Goal: Complete application form: Complete application form

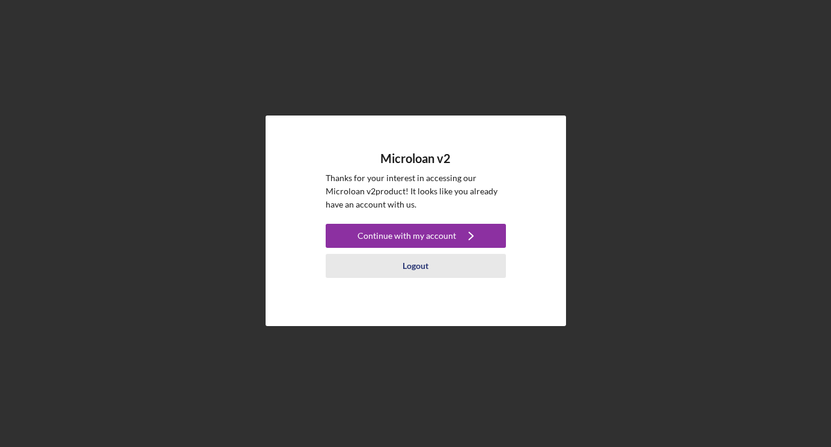
click at [421, 270] on div "Logout" at bounding box center [416, 266] width 26 height 24
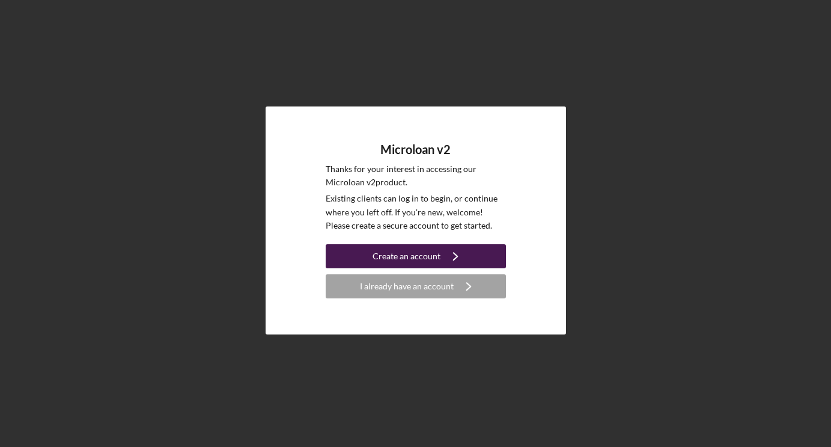
click at [419, 255] on div "Create an account" at bounding box center [407, 256] width 68 height 24
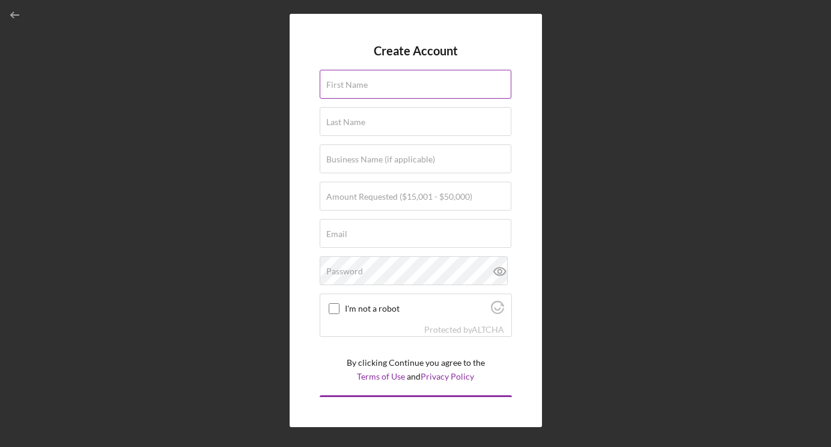
click at [377, 94] on input "First Name" at bounding box center [416, 84] width 192 height 29
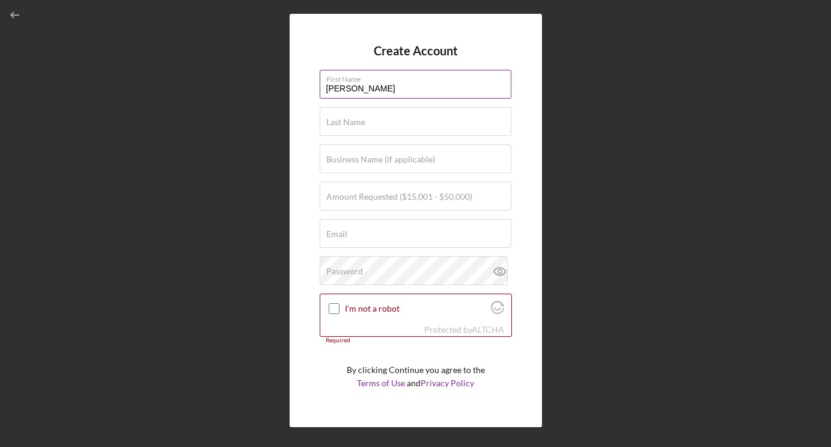
type input "[PERSON_NAME]"
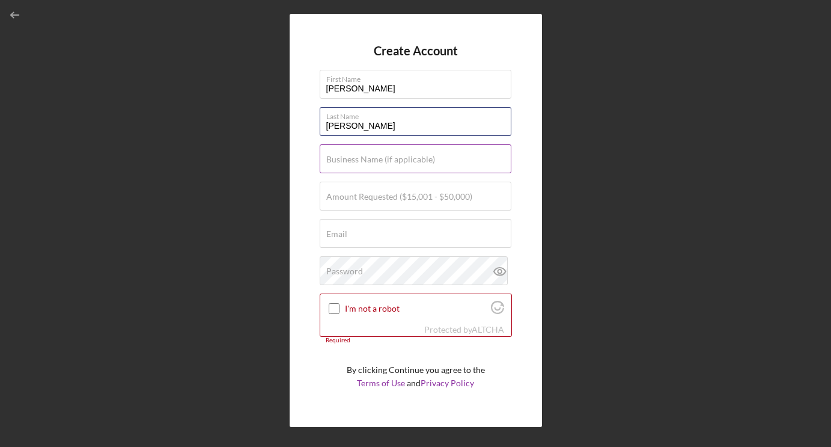
type input "[PERSON_NAME]"
click at [404, 164] on input "Business Name (if applicable)" at bounding box center [416, 158] width 192 height 29
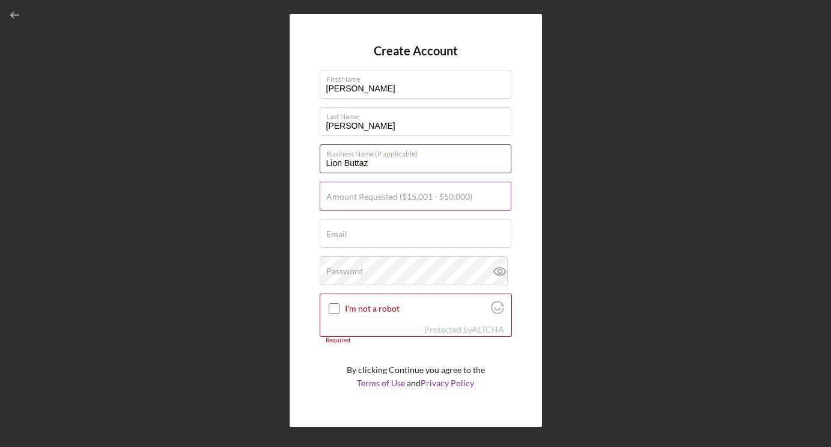
type input "Lion Buttaz"
click at [430, 200] on label "Amount Requested ($15,001 - $50,000)" at bounding box center [399, 197] width 146 height 10
click at [430, 200] on input "Amount Requested ($15,001 - $50,000)" at bounding box center [416, 195] width 192 height 29
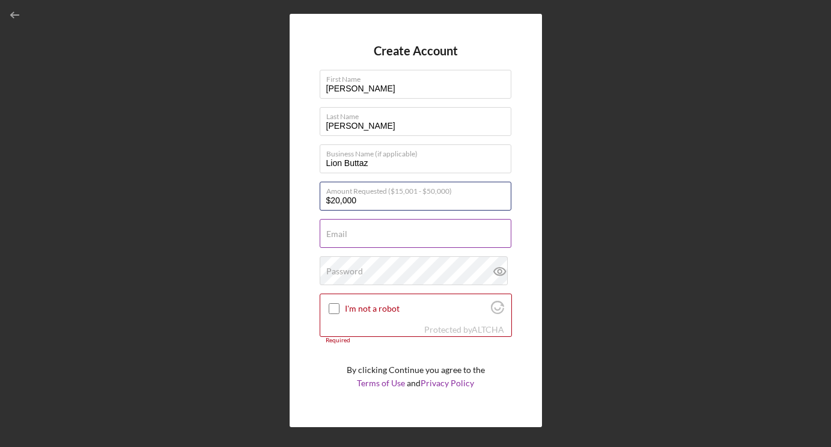
type input "$20,000"
click at [389, 238] on input "Email" at bounding box center [416, 233] width 192 height 29
type input "[EMAIL_ADDRESS][DOMAIN_NAME]"
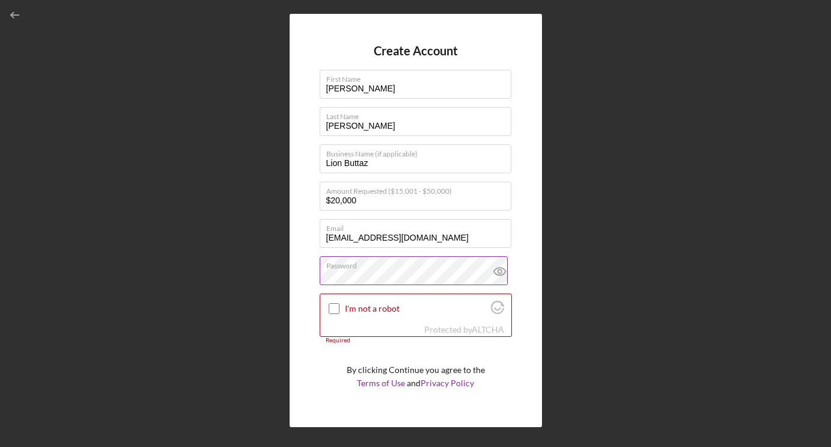
click at [496, 267] on icon at bounding box center [498, 271] width 11 height 8
click at [334, 304] on input "I'm not a robot" at bounding box center [334, 308] width 11 height 11
checkbox input "true"
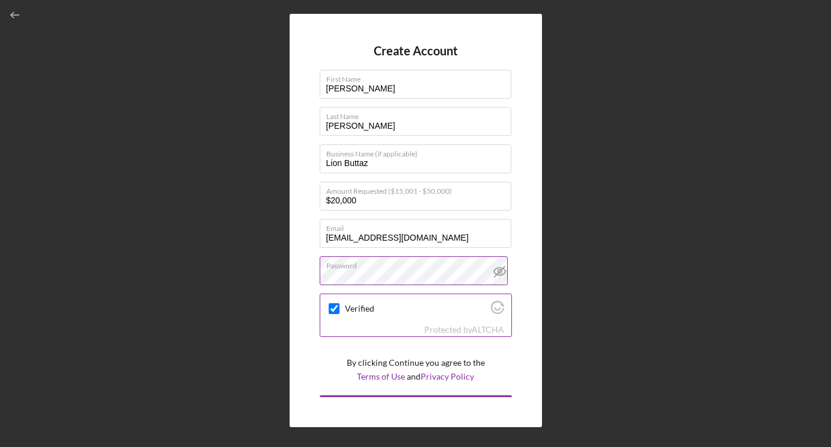
scroll to position [22, 0]
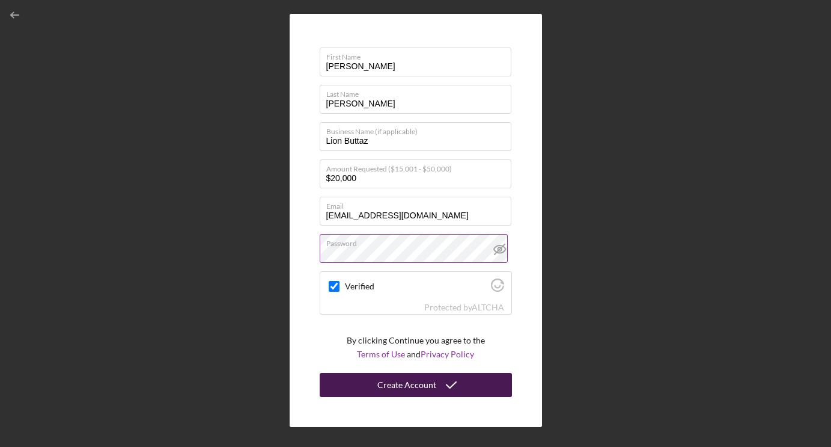
click at [448, 382] on icon "submit" at bounding box center [451, 385] width 30 height 30
click at [427, 383] on div "Create Account" at bounding box center [406, 385] width 59 height 24
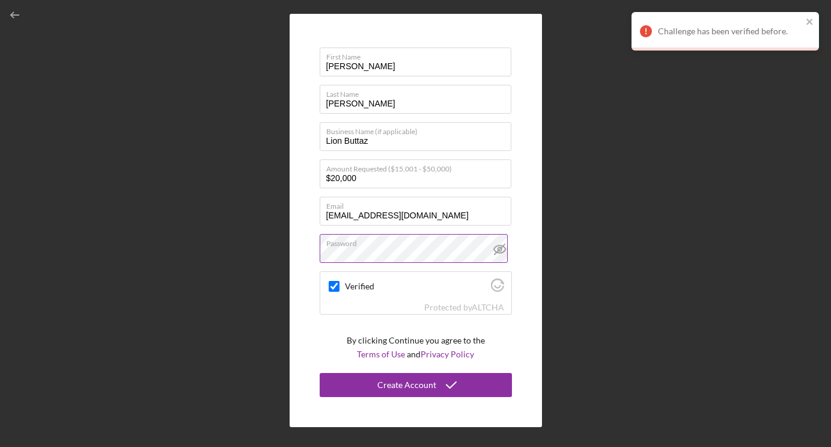
click at [758, 23] on div "Challenge has been verified before." at bounding box center [720, 31] width 169 height 19
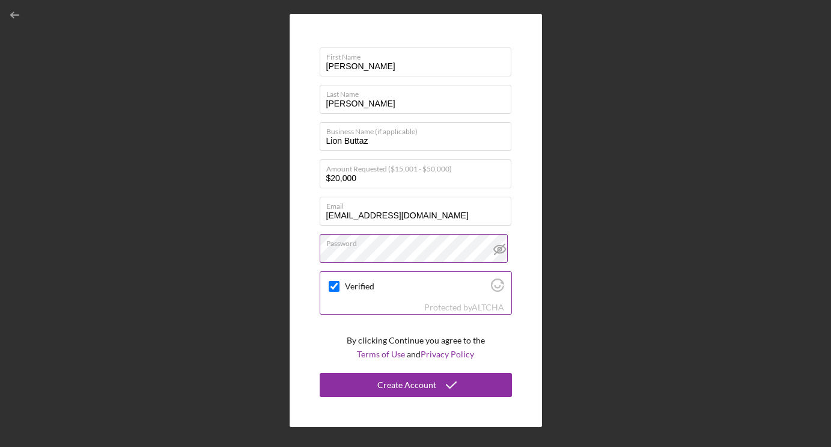
scroll to position [0, 0]
